Goal: Check status: Check status

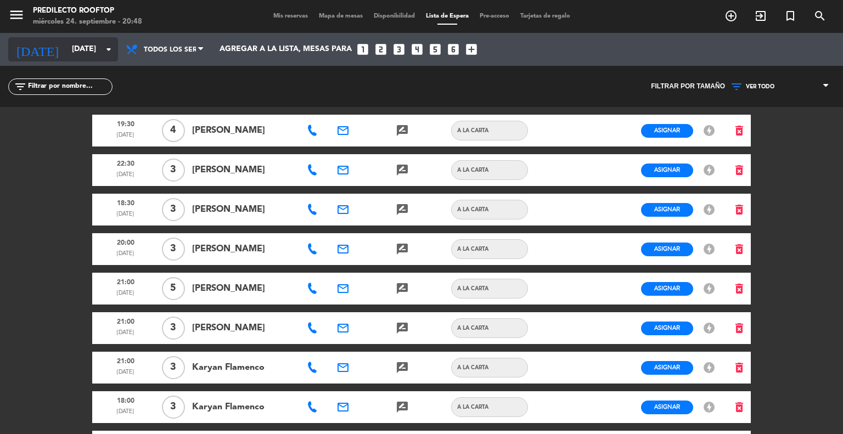
click at [88, 46] on input "[DATE]" at bounding box center [118, 50] width 104 height 20
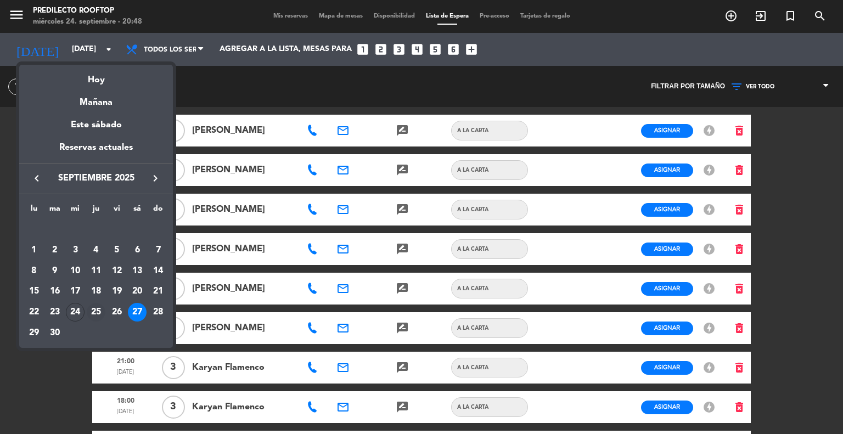
click at [91, 312] on div "25" at bounding box center [96, 312] width 19 height 19
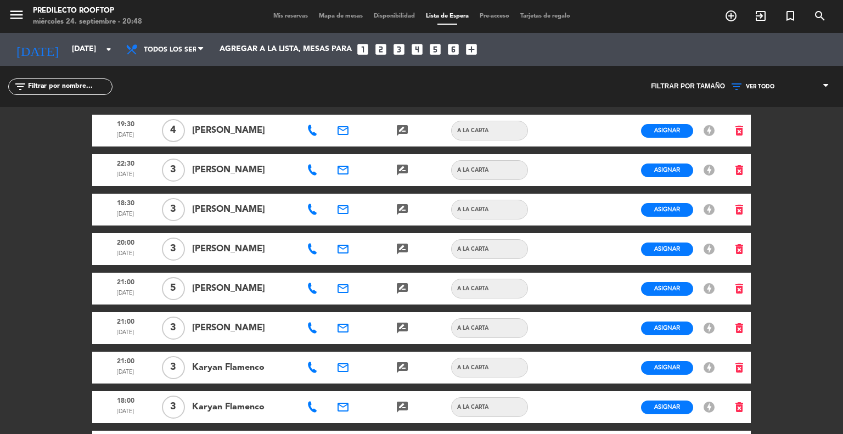
type input "[DEMOGRAPHIC_DATA][DATE]"
click at [277, 18] on span "Mis reservas" at bounding box center [291, 16] width 46 height 6
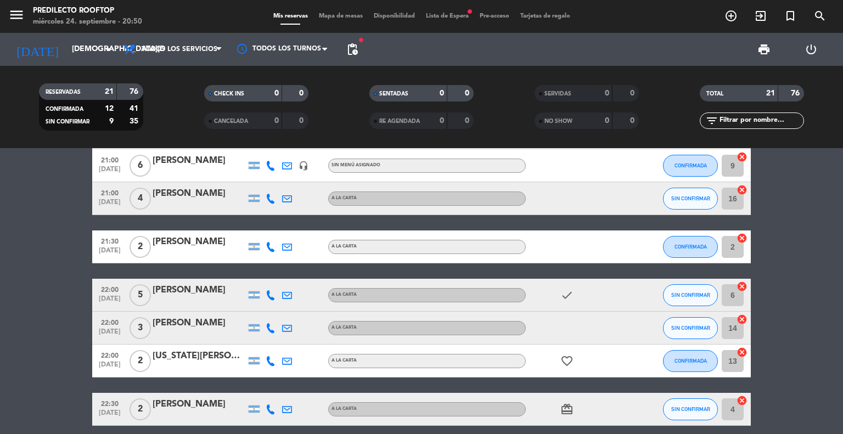
scroll to position [606, 0]
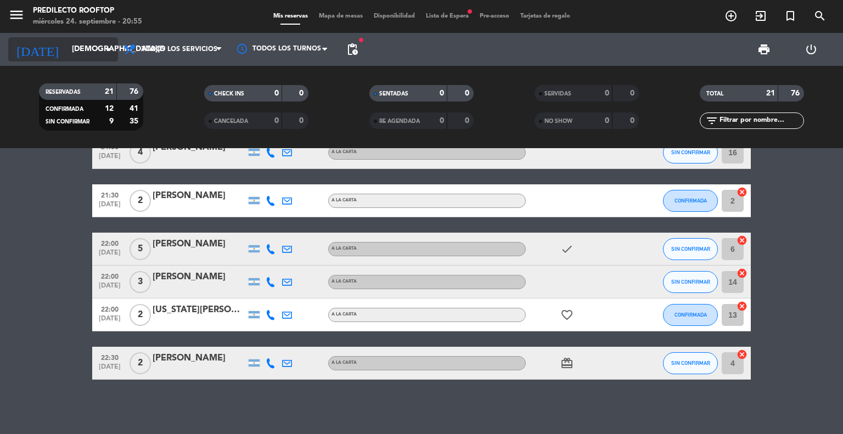
click at [95, 47] on input "[DEMOGRAPHIC_DATA][DATE]" at bounding box center [118, 50] width 104 height 20
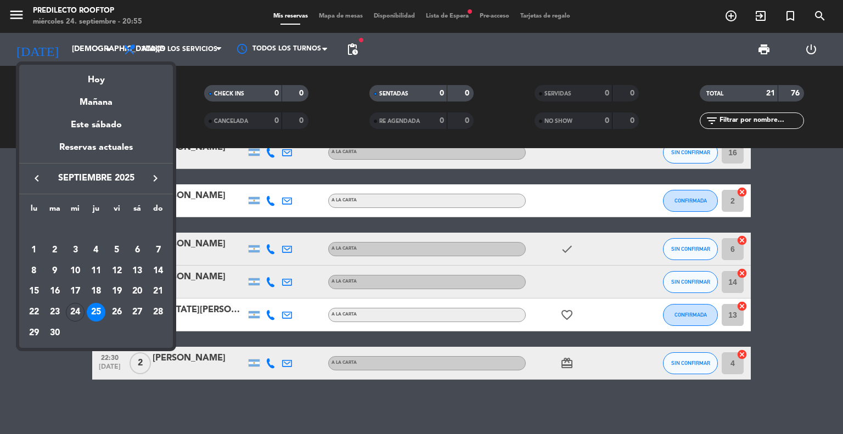
click at [152, 174] on icon "keyboard_arrow_right" at bounding box center [155, 178] width 13 height 13
click at [112, 250] on div "3" at bounding box center [117, 250] width 19 height 19
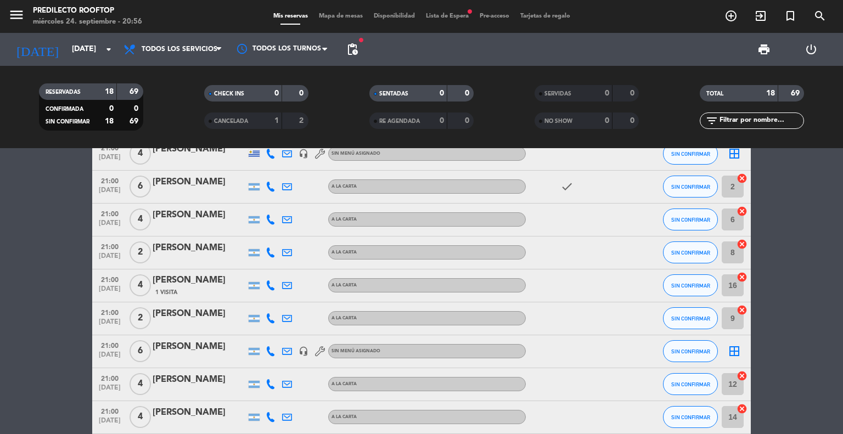
scroll to position [515, 0]
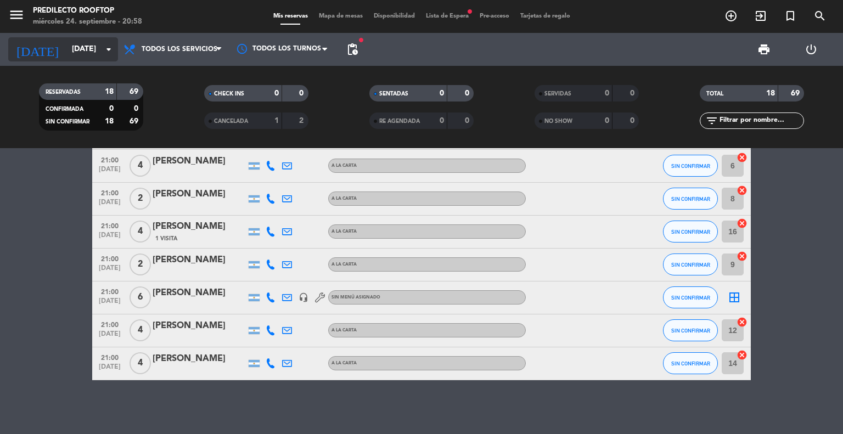
click at [88, 59] on input "[DATE]" at bounding box center [118, 50] width 104 height 20
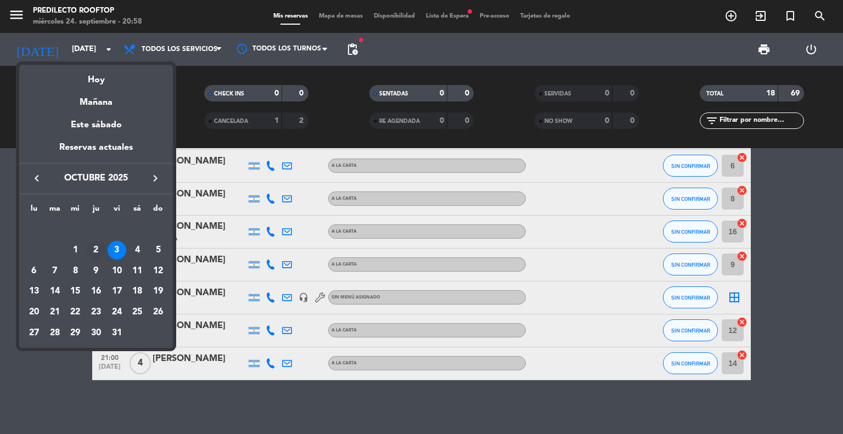
click at [95, 245] on div "2" at bounding box center [96, 250] width 19 height 19
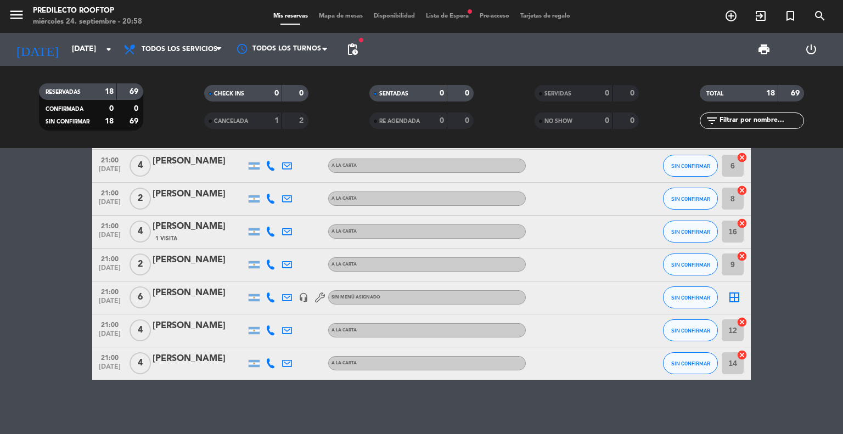
type input "[DEMOGRAPHIC_DATA][DATE]"
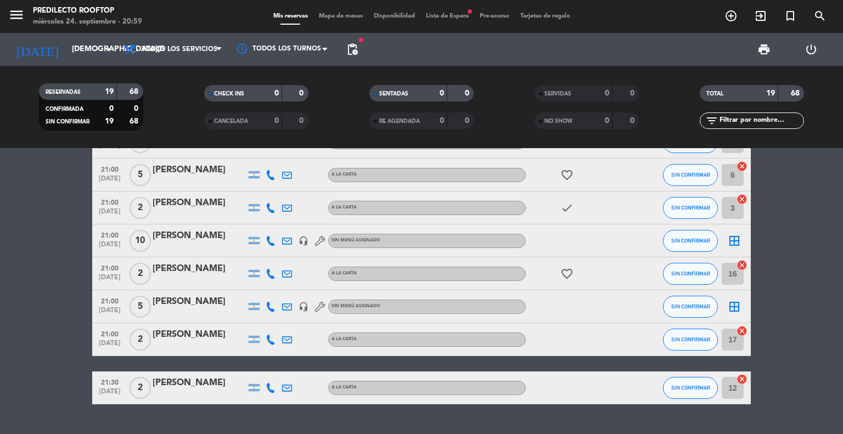
scroll to position [455, 0]
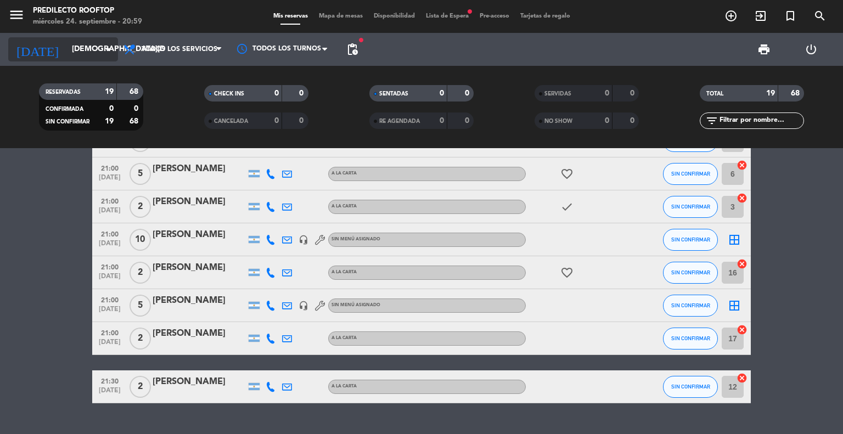
click at [87, 37] on div "[DATE] [DATE] arrow_drop_down" at bounding box center [63, 49] width 110 height 24
